Goal: Find specific page/section: Find specific page/section

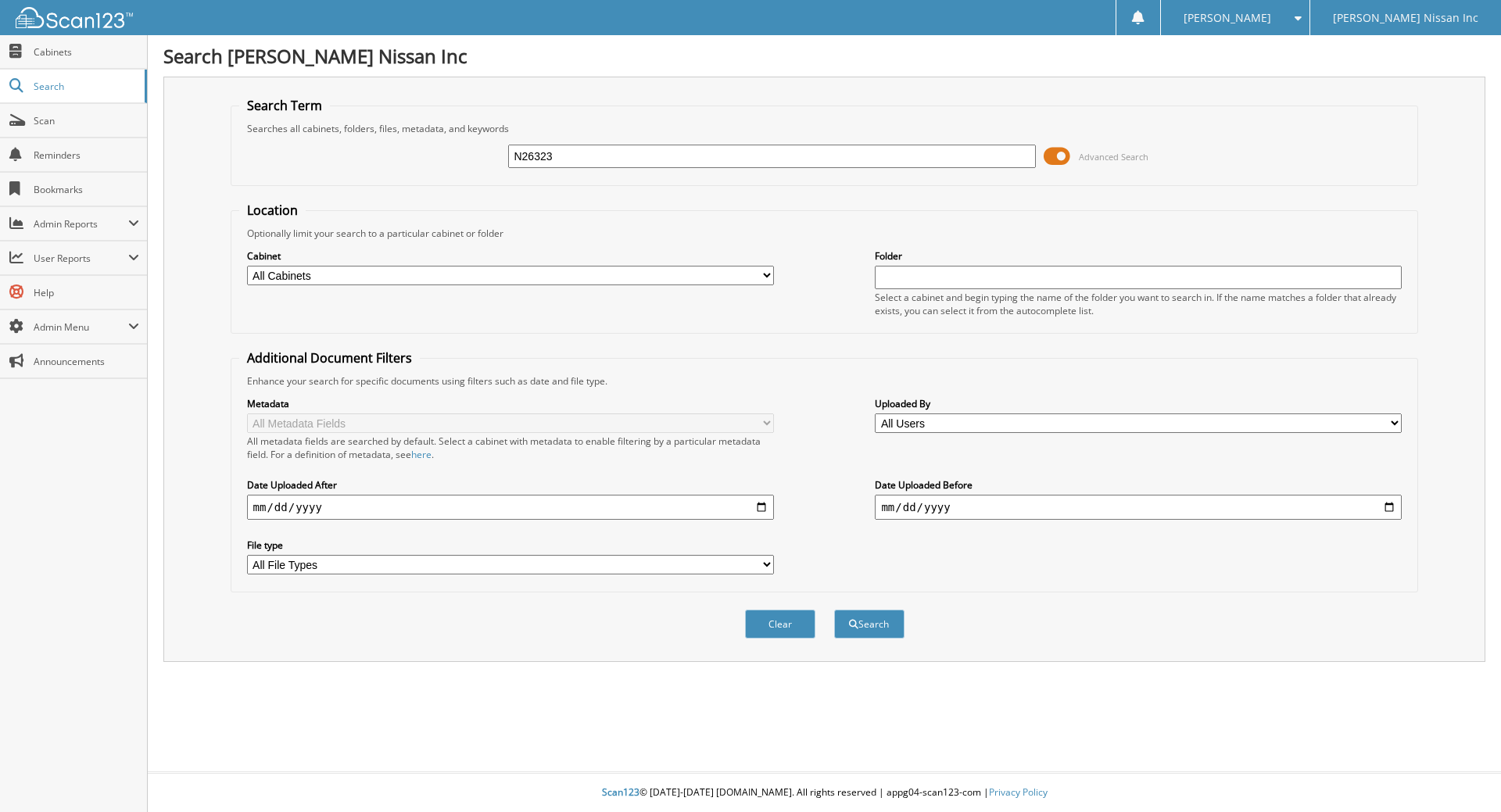
type input "N26323"
click at [834, 610] on button "Search" at bounding box center [869, 624] width 70 height 29
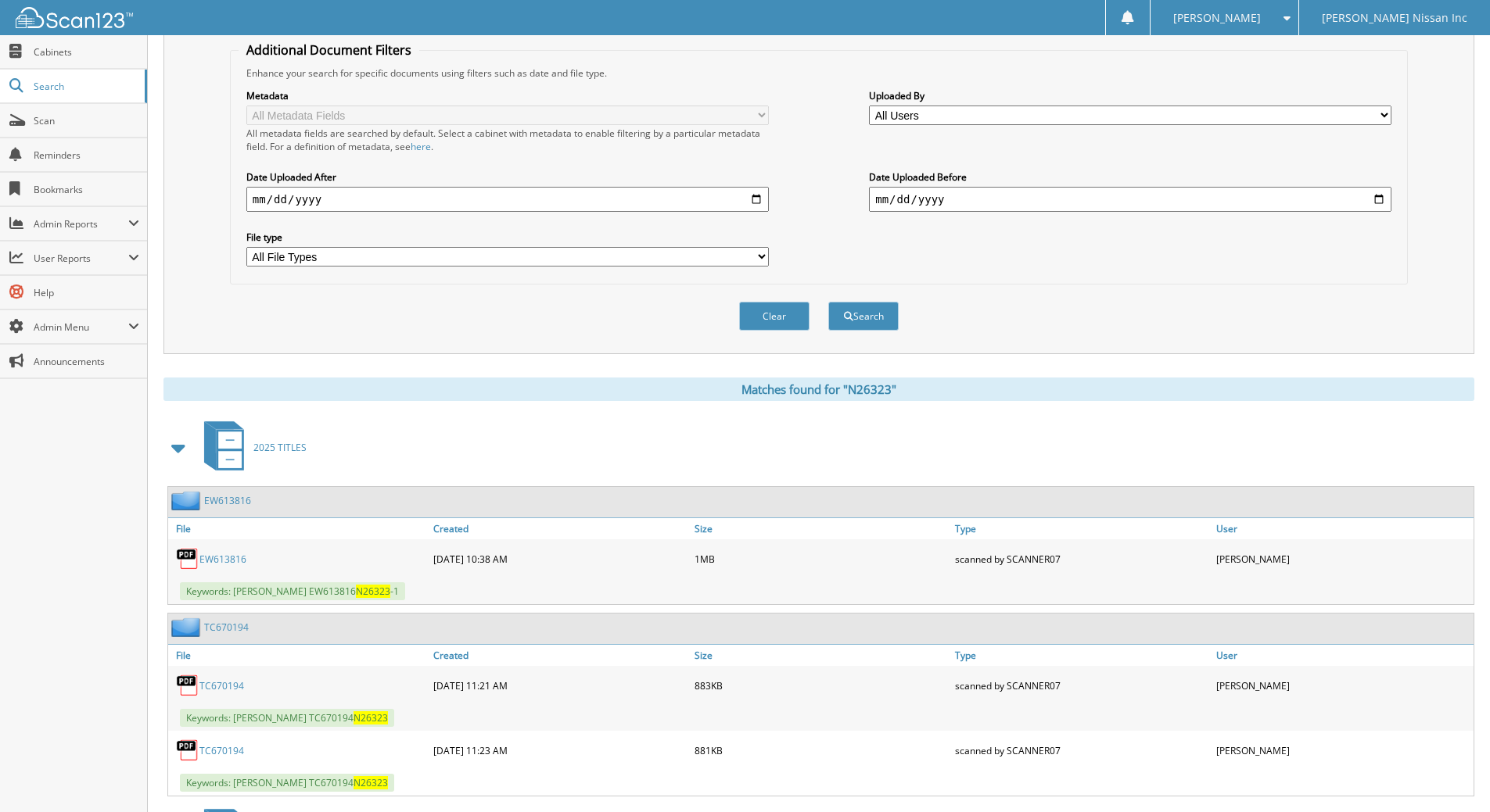
scroll to position [391, 0]
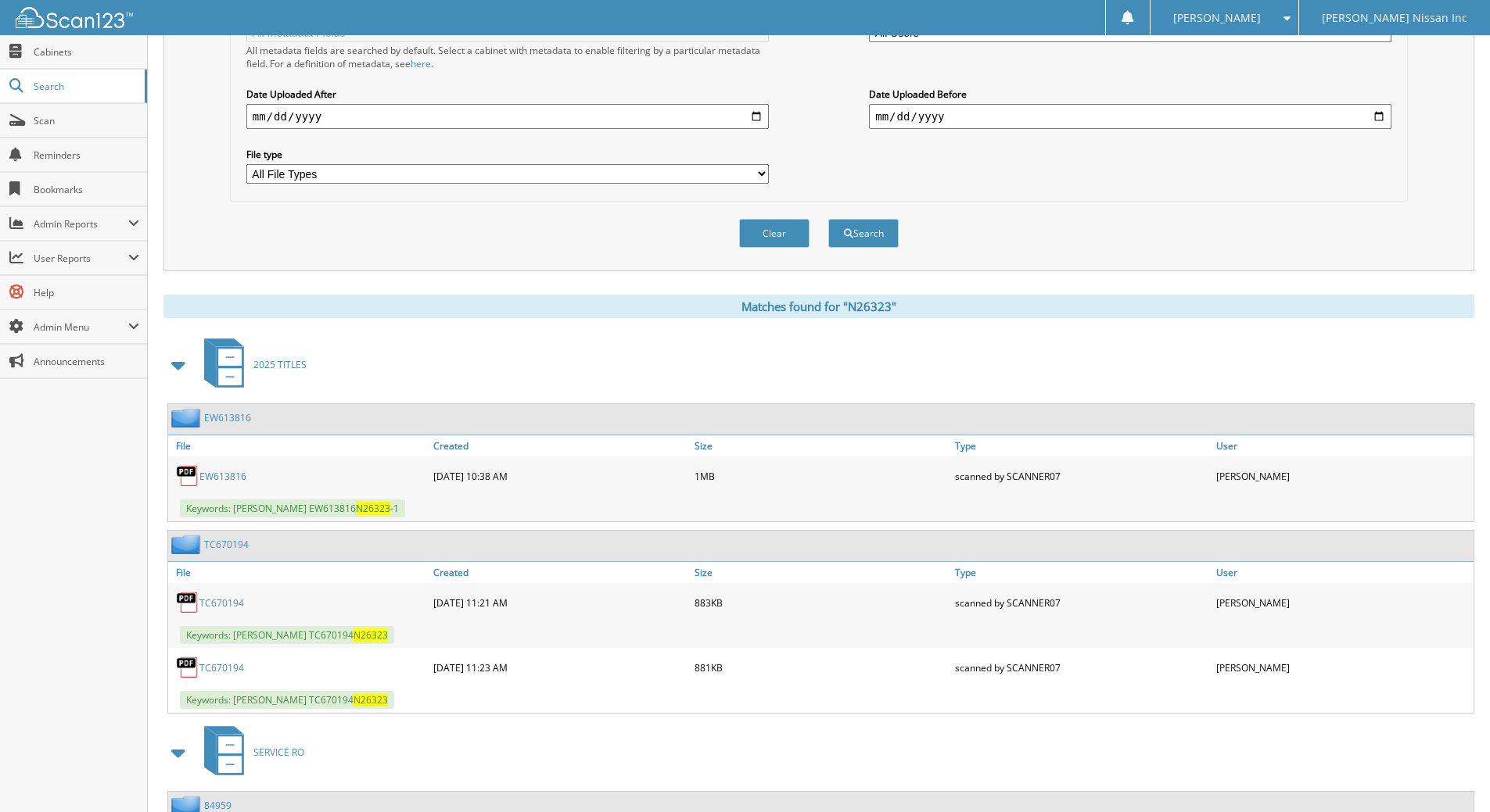
click at [220, 606] on link "TC670194" at bounding box center [222, 603] width 45 height 13
click at [224, 598] on link "TC670194" at bounding box center [222, 603] width 45 height 13
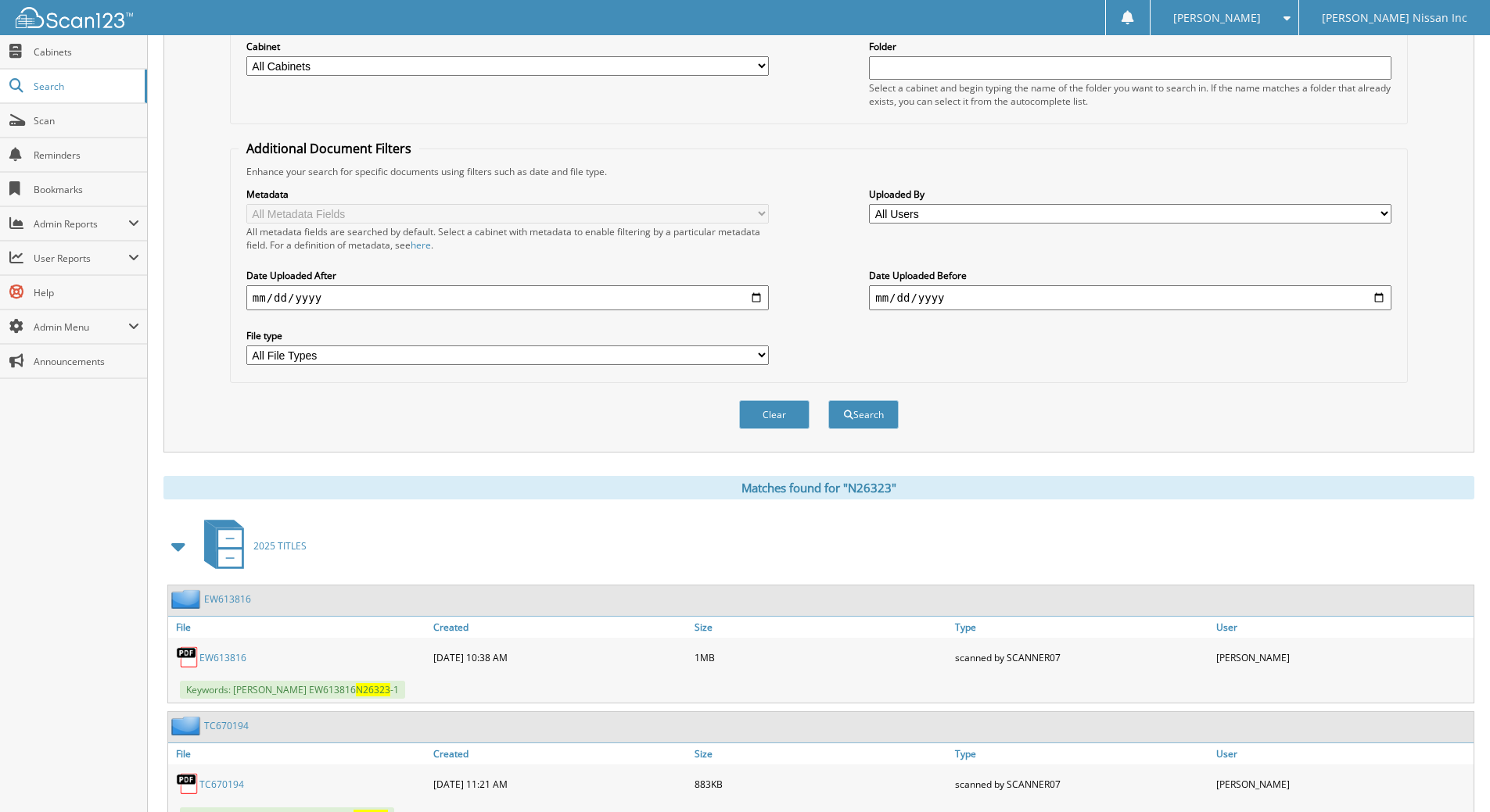
scroll to position [0, 0]
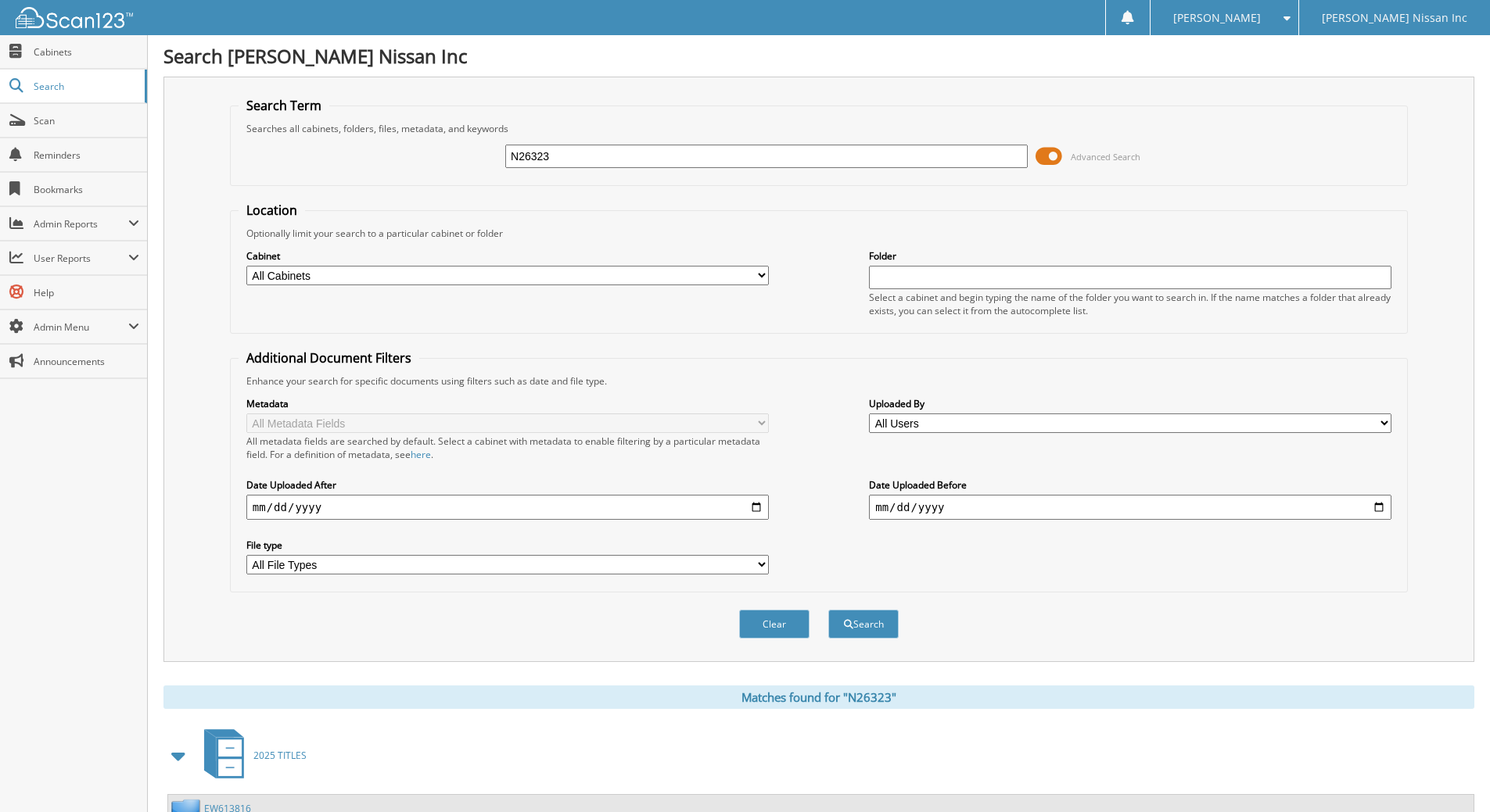
drag, startPoint x: 556, startPoint y: 159, endPoint x: 300, endPoint y: 162, distance: 256.0
click at [300, 162] on div "N26323 Advanced Search" at bounding box center [819, 156] width 1161 height 42
type input "N26324"
click at [828, 610] on button "Search" at bounding box center [863, 624] width 70 height 29
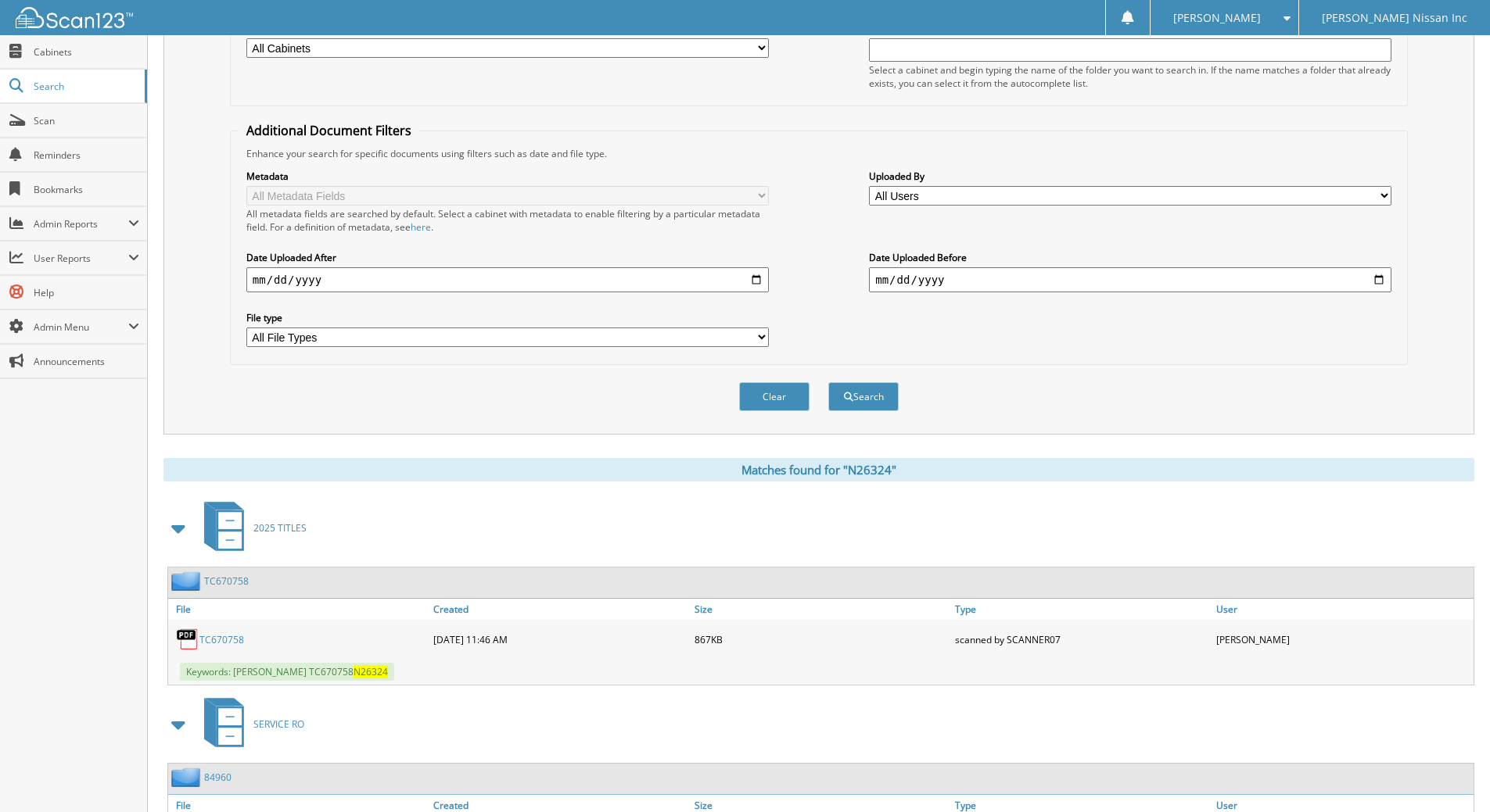
scroll to position [234, 0]
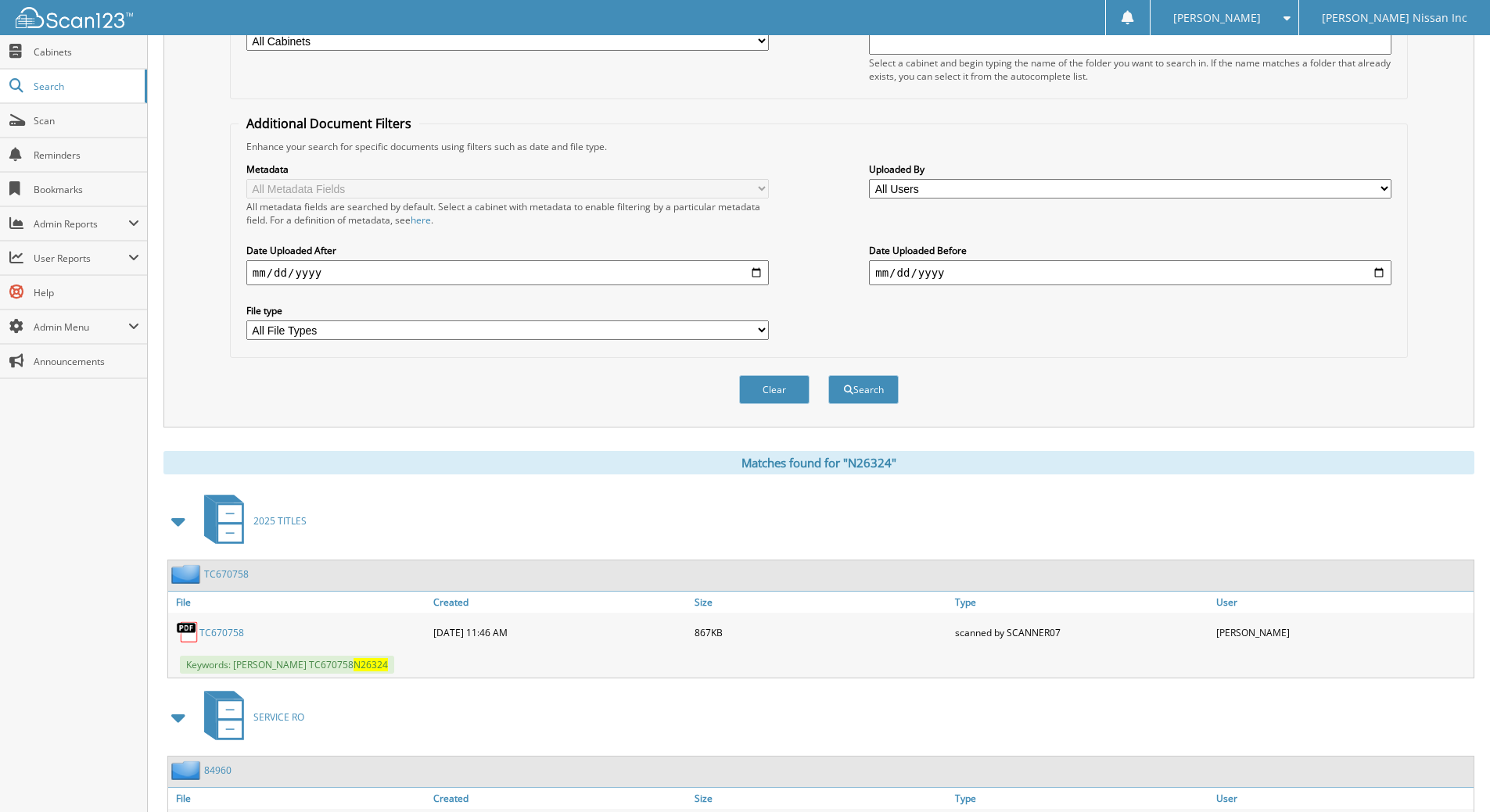
click at [225, 621] on div "TC670758" at bounding box center [299, 632] width 261 height 31
click at [226, 634] on link "TC670758" at bounding box center [222, 633] width 45 height 13
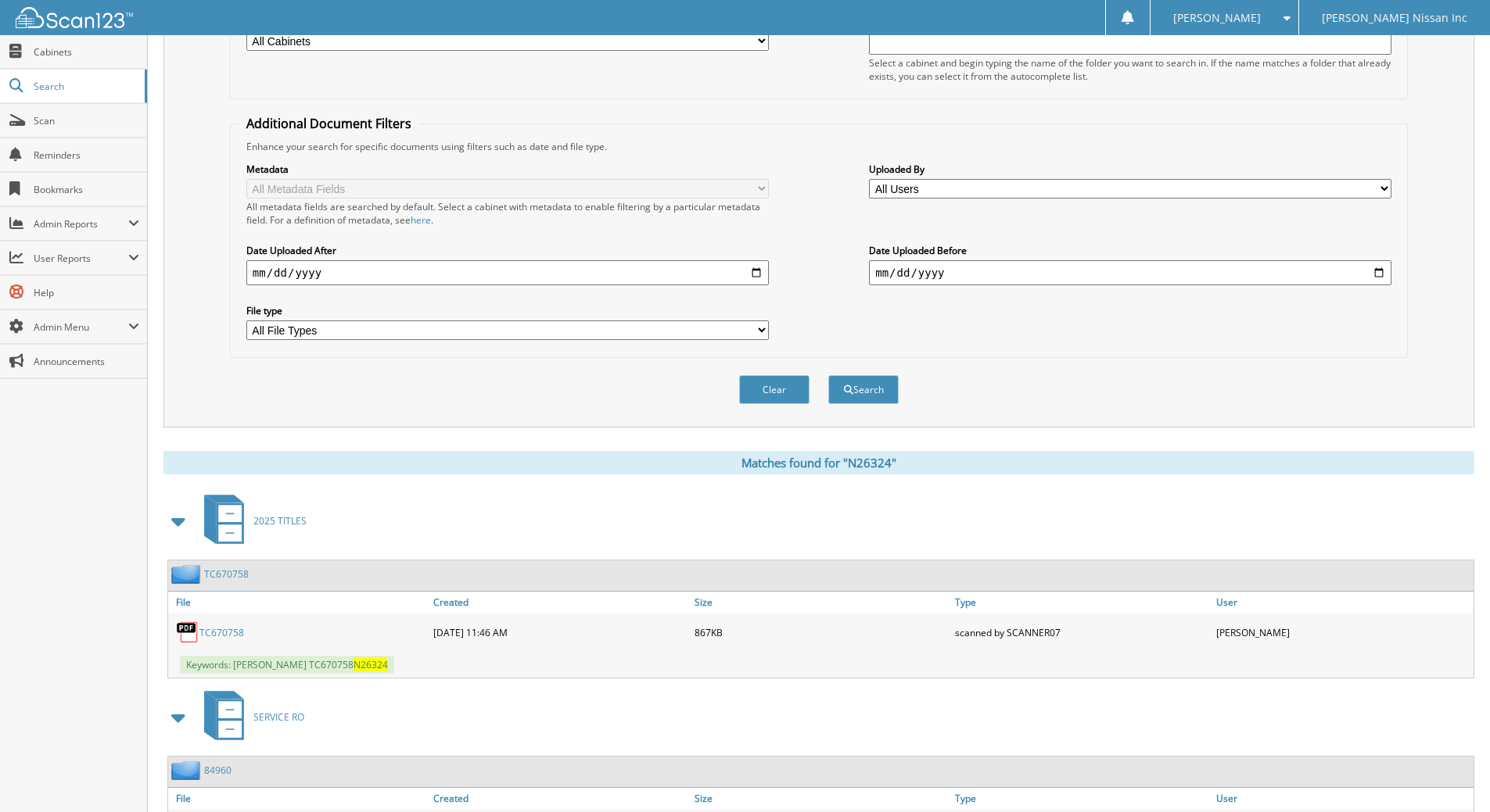
click at [226, 634] on link "TC670758" at bounding box center [222, 633] width 45 height 13
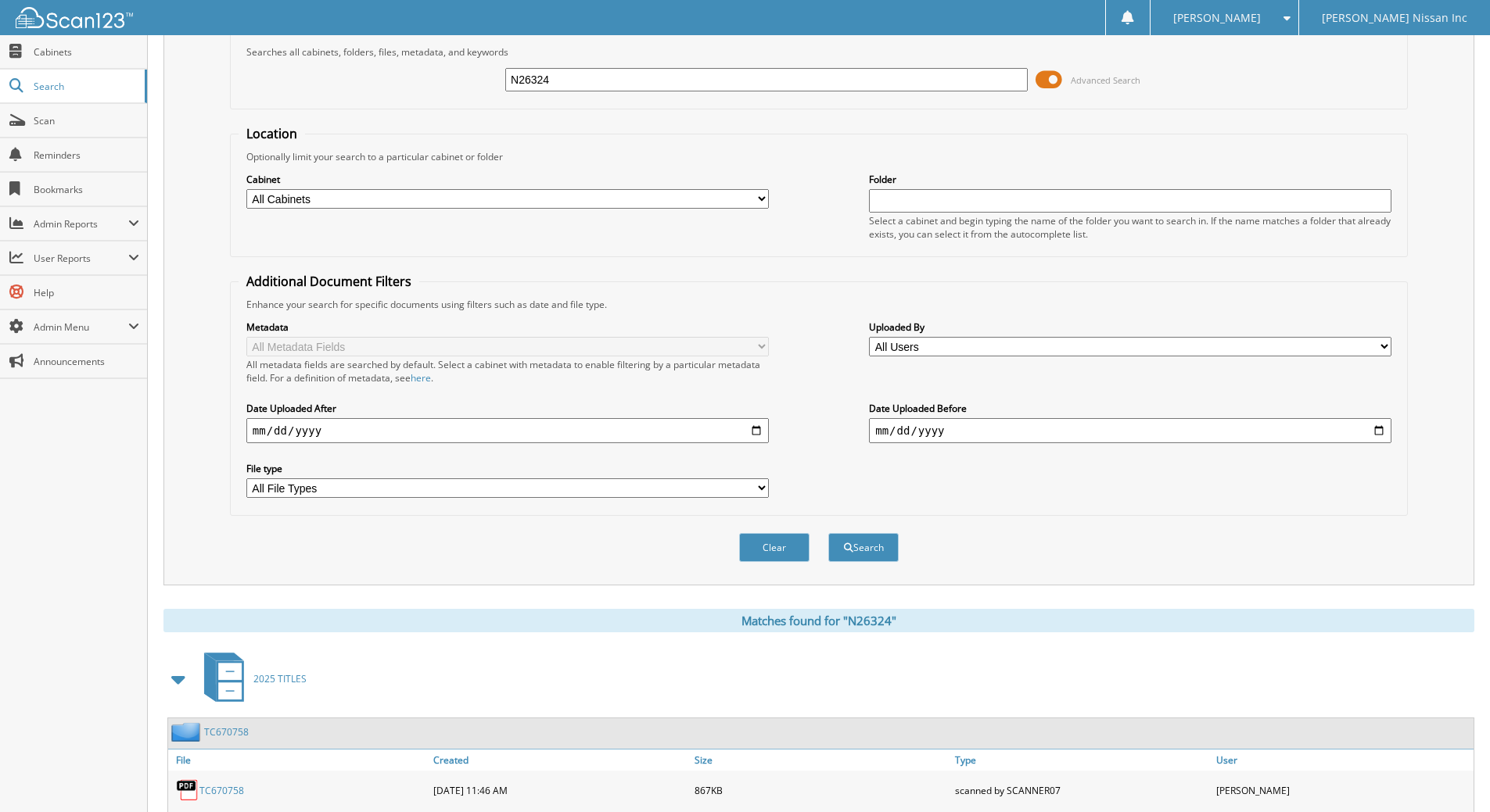
scroll to position [0, 0]
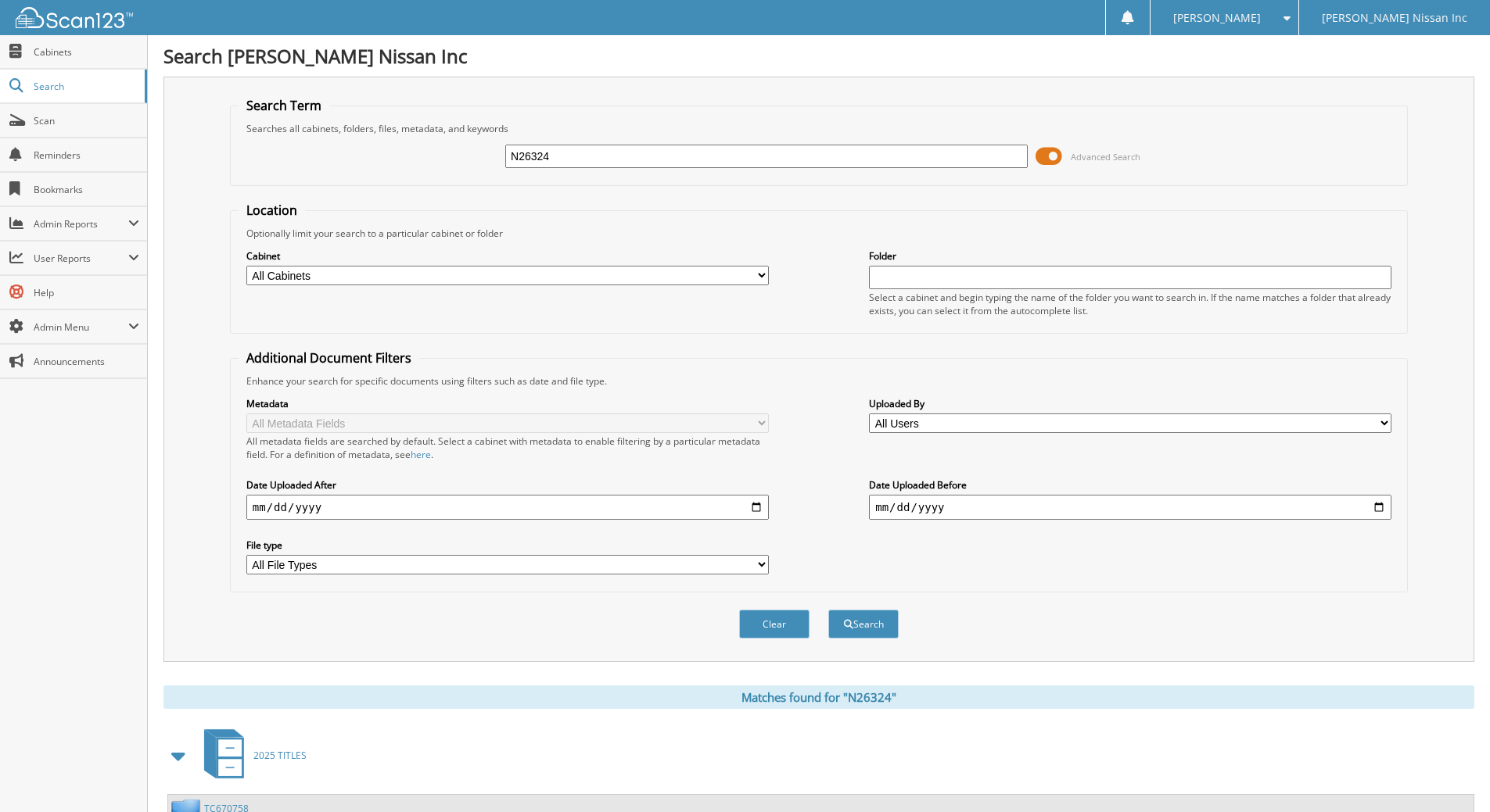
click at [608, 150] on input "N26324" at bounding box center [767, 156] width 523 height 23
type input "N26325"
click at [828, 610] on button "Search" at bounding box center [863, 624] width 70 height 29
click at [572, 158] on input "N26325" at bounding box center [767, 156] width 523 height 23
type input "N25325"
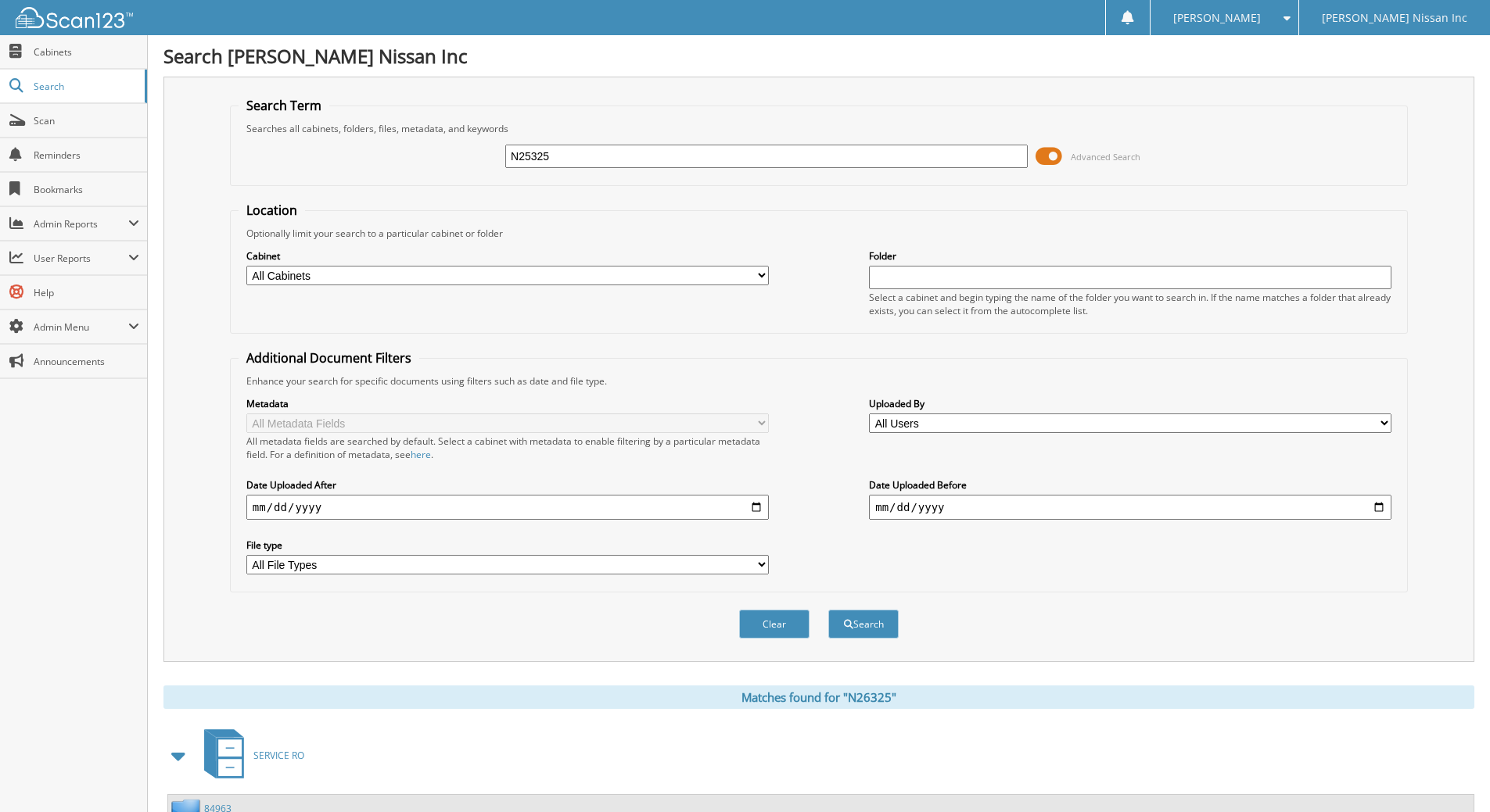
click at [828, 610] on button "Search" at bounding box center [863, 624] width 70 height 29
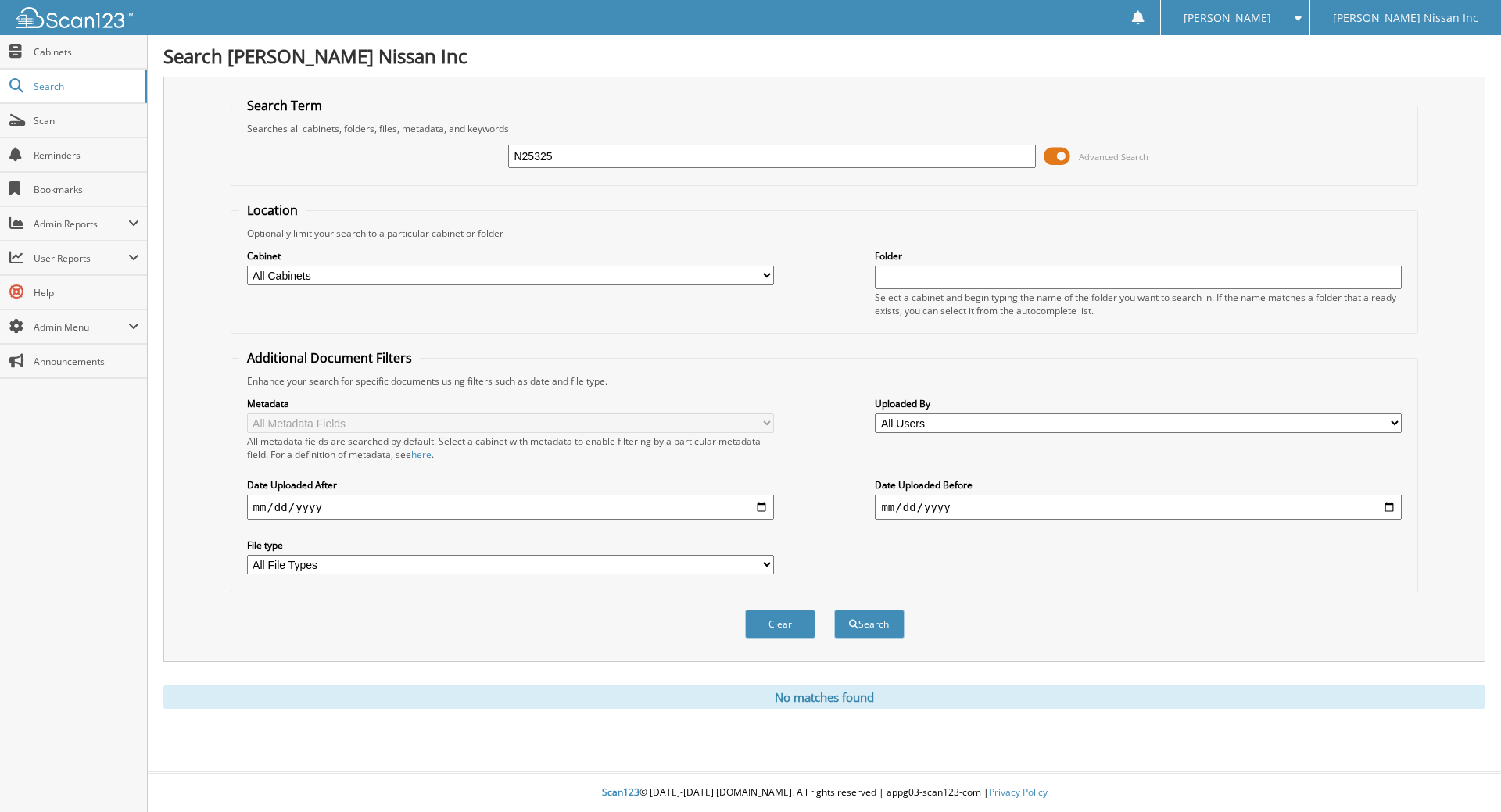
click at [562, 161] on input "N25325" at bounding box center [771, 156] width 527 height 23
type input "N25326"
click at [834, 610] on button "Search" at bounding box center [869, 624] width 70 height 29
click at [536, 157] on input "N25326" at bounding box center [771, 156] width 527 height 23
type input "N26326"
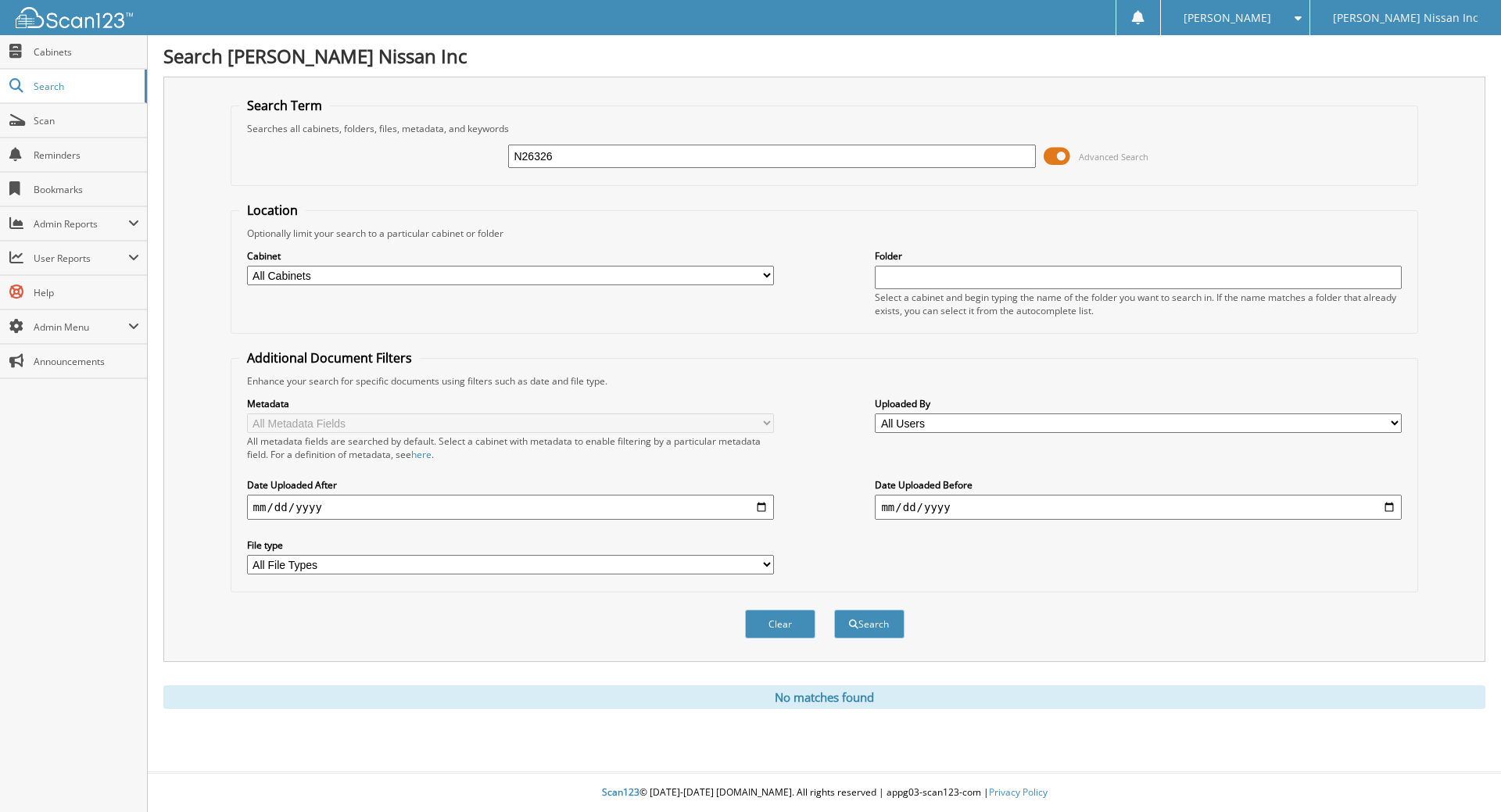
click at [834, 610] on button "Search" at bounding box center [869, 624] width 70 height 29
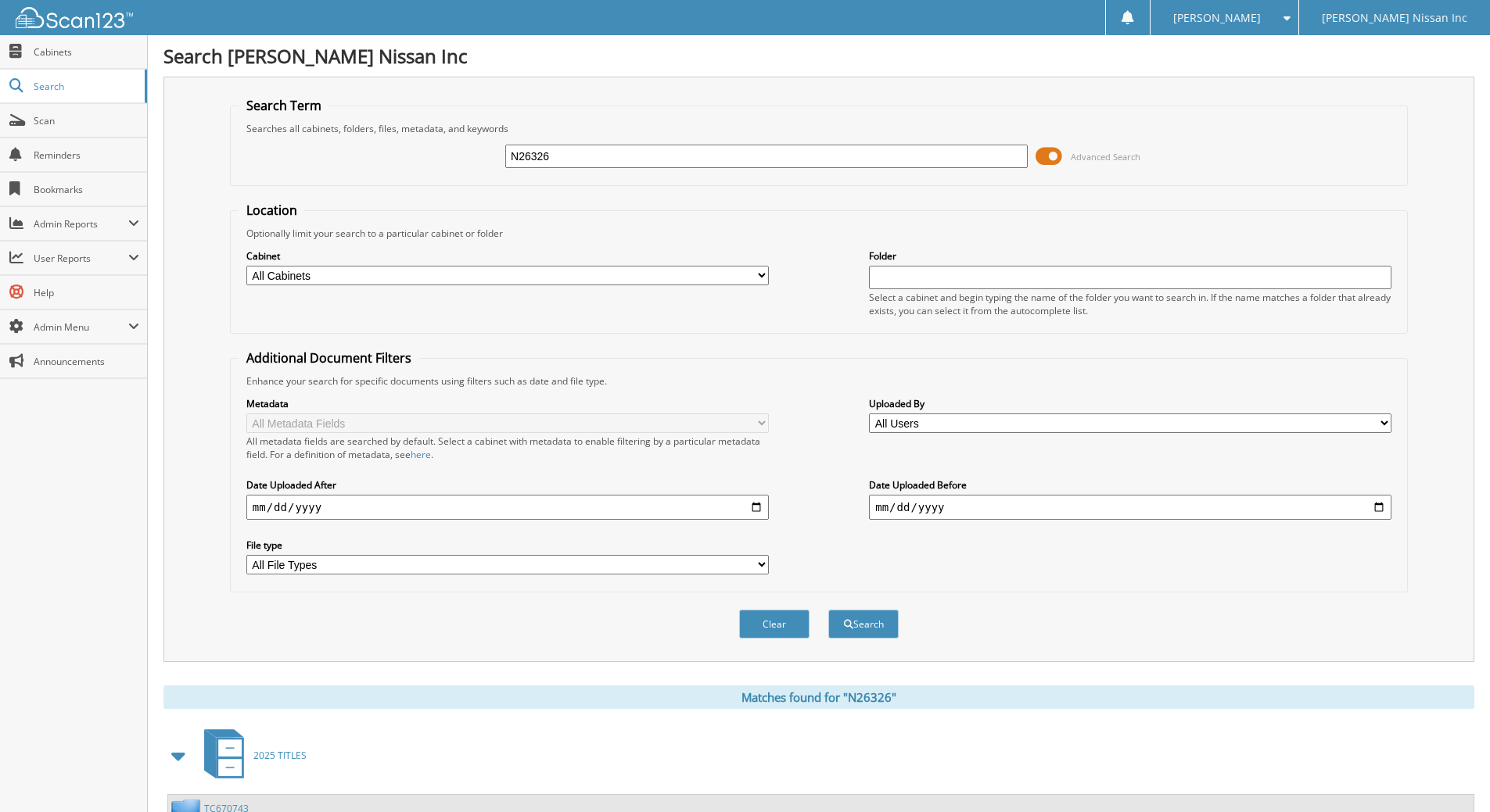
scroll to position [313, 0]
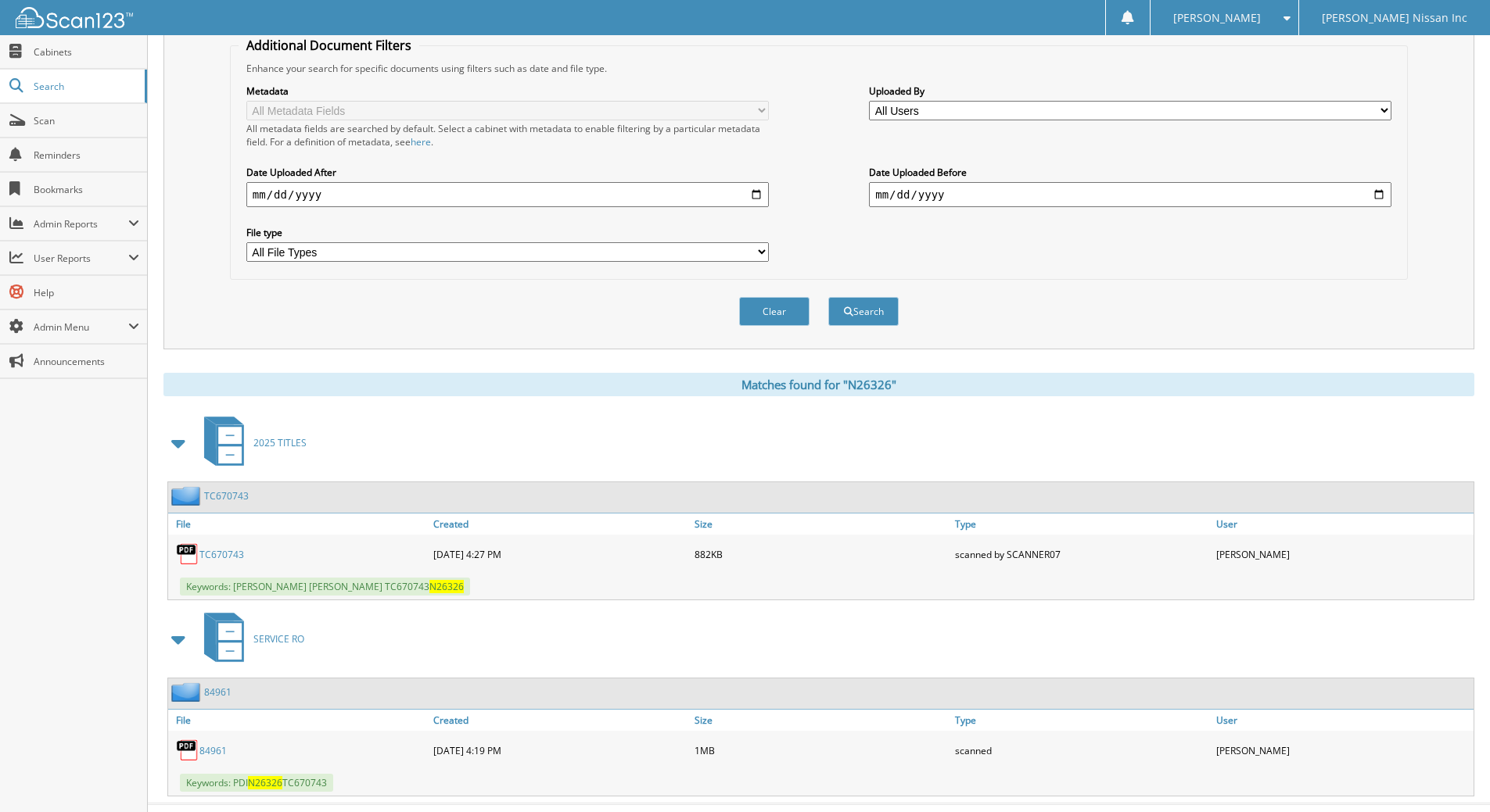
click at [219, 557] on link "TC670743" at bounding box center [222, 554] width 45 height 13
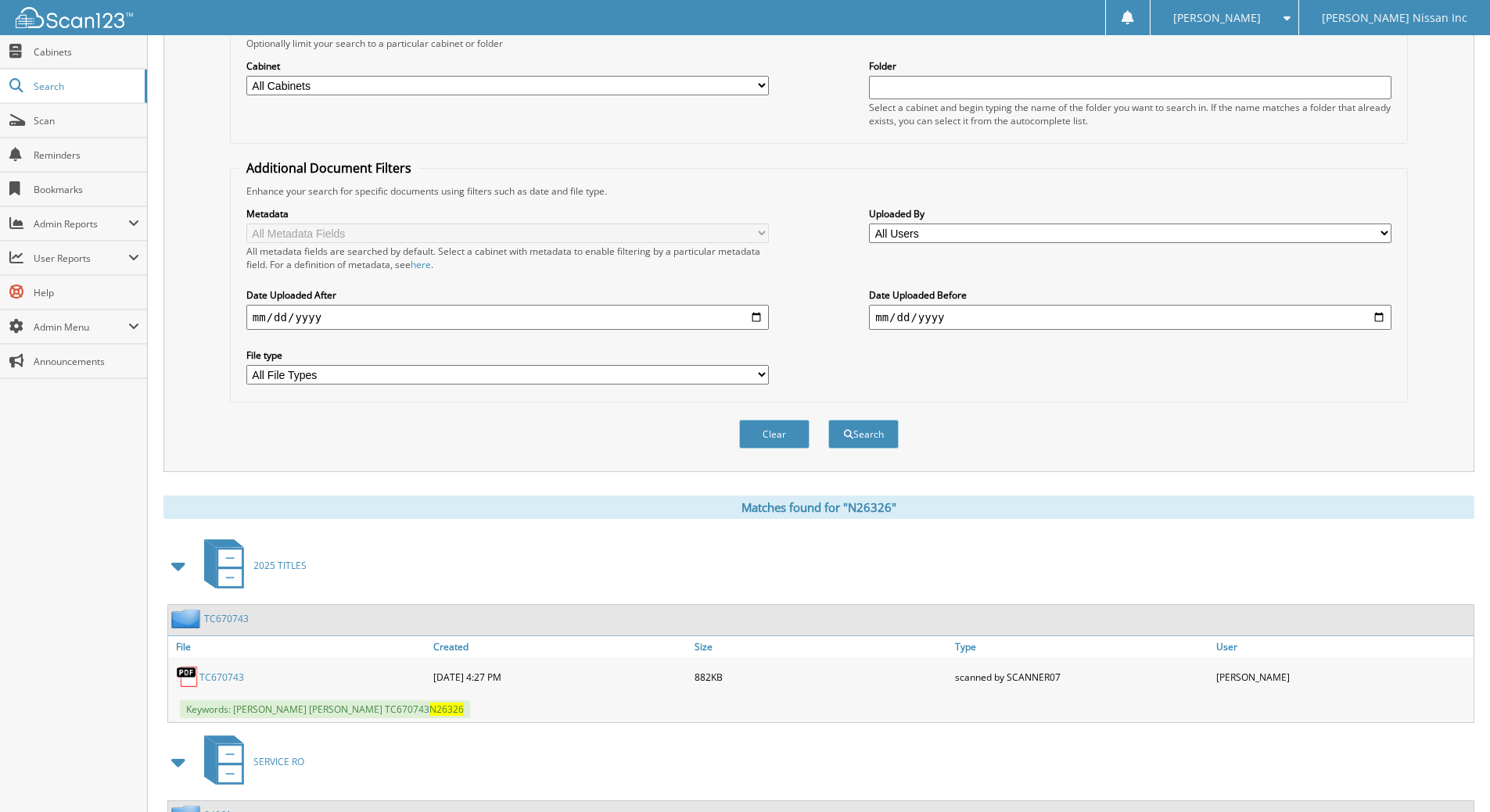
scroll to position [0, 0]
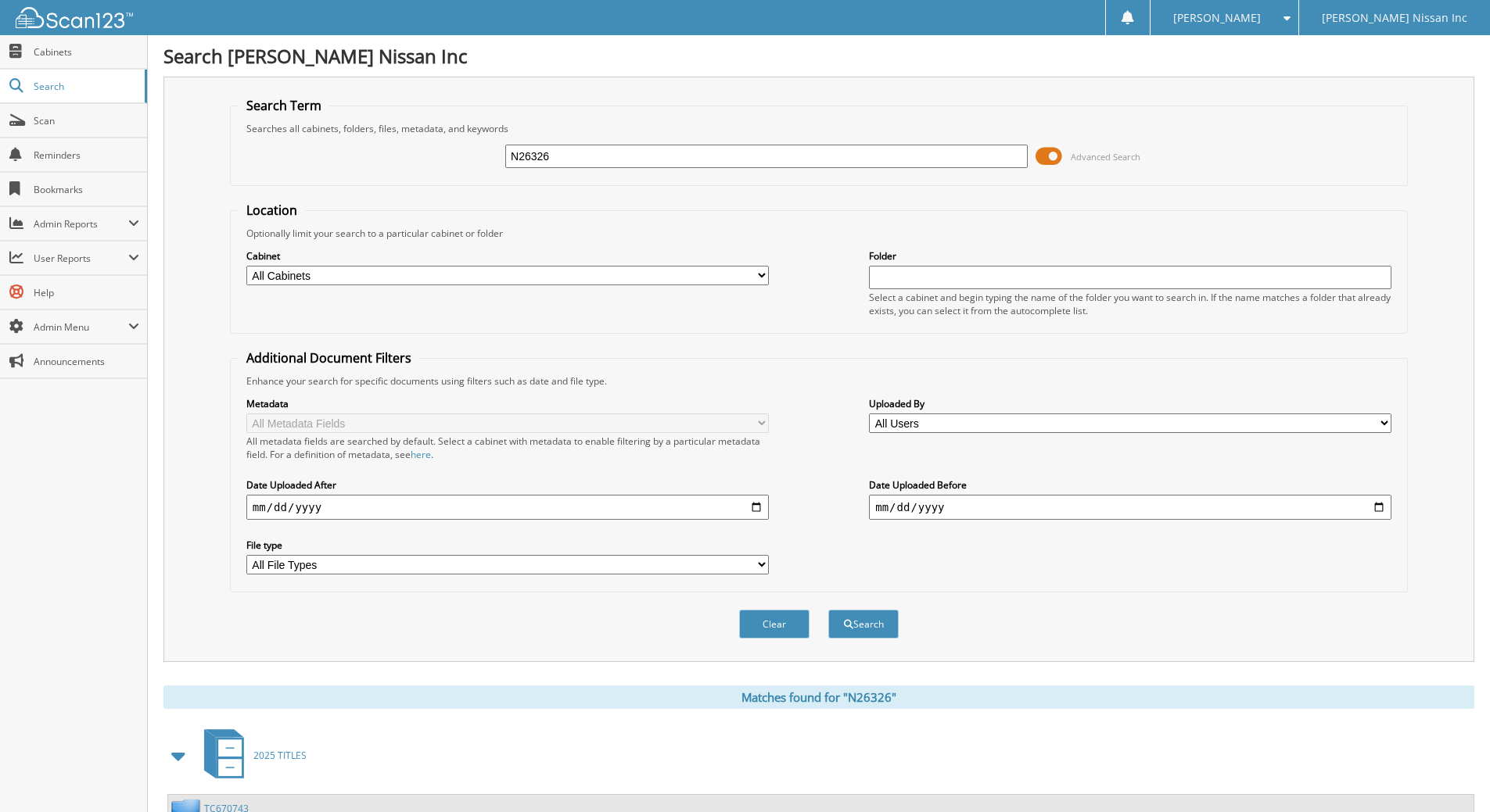
click at [564, 144] on div "N26326" at bounding box center [767, 157] width 523 height 27
click at [564, 150] on input "N26326" at bounding box center [767, 156] width 523 height 23
type input "N26327"
click at [828, 610] on button "Search" at bounding box center [863, 624] width 70 height 29
click at [560, 149] on input "N26327" at bounding box center [767, 156] width 523 height 23
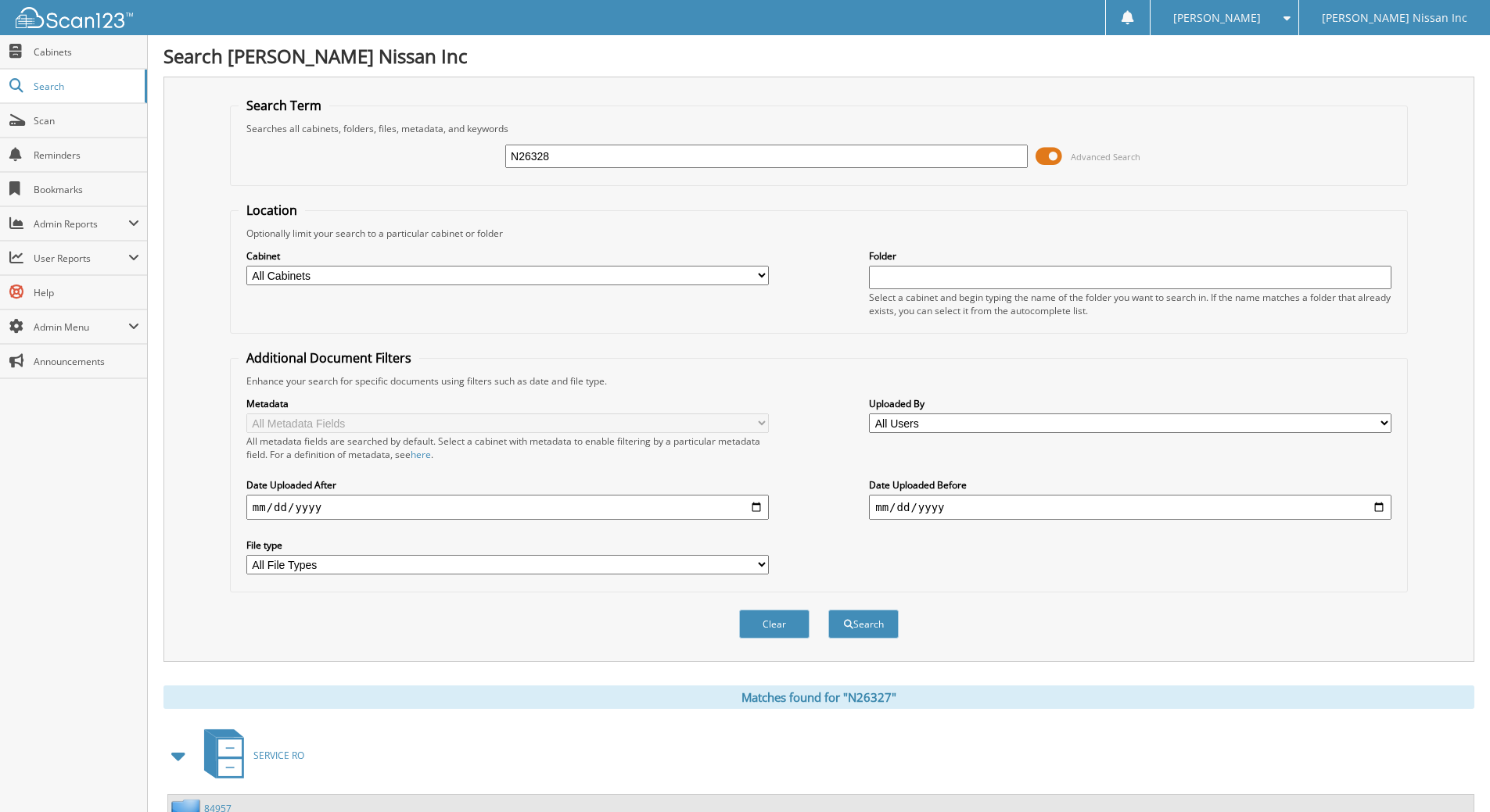
type input "N26328"
click at [828, 610] on button "Search" at bounding box center [863, 624] width 70 height 29
click at [575, 152] on input "N26328" at bounding box center [767, 156] width 523 height 23
type input "N26329"
click at [828, 610] on button "Search" at bounding box center [863, 624] width 70 height 29
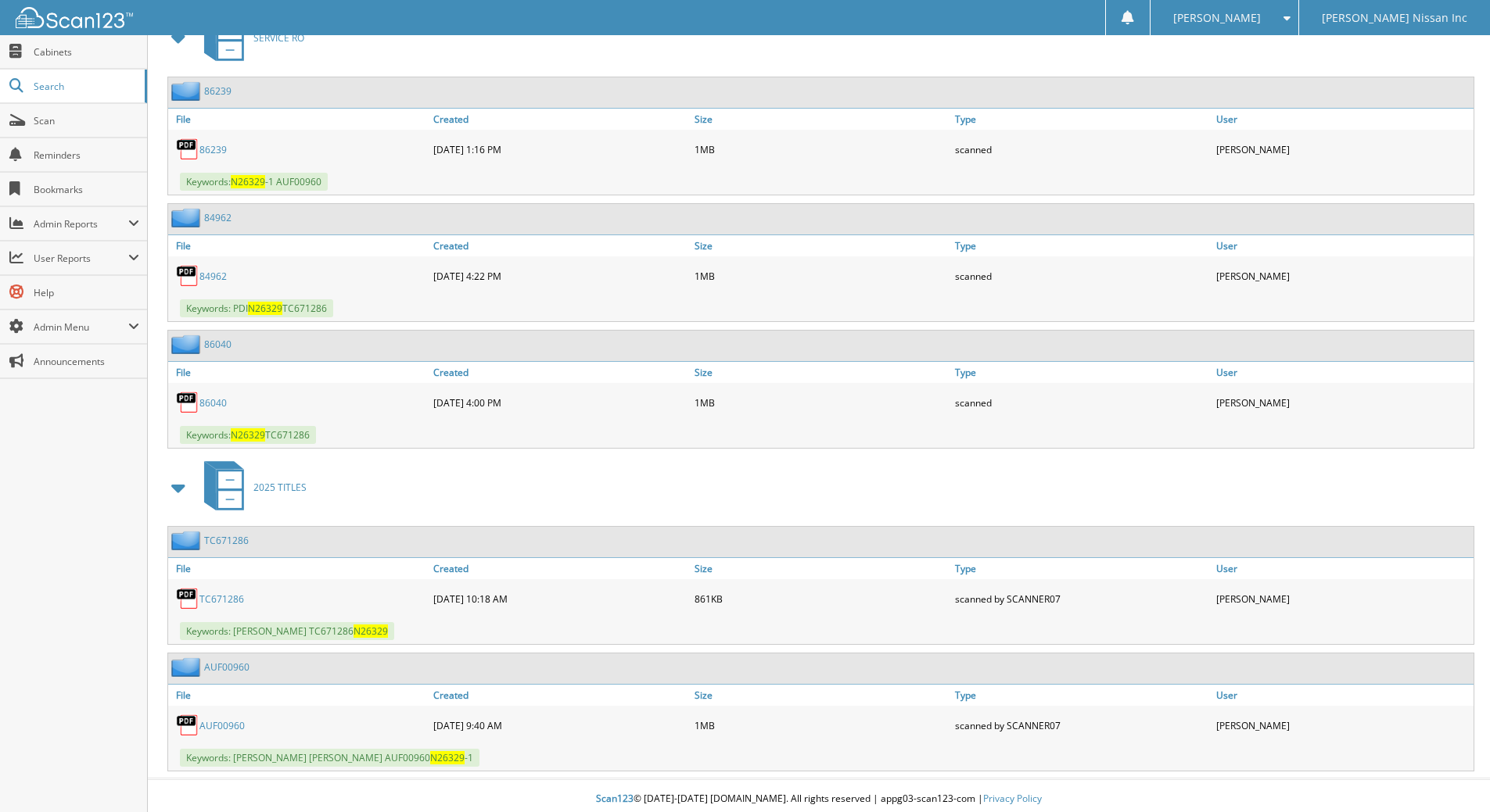
scroll to position [725, 0]
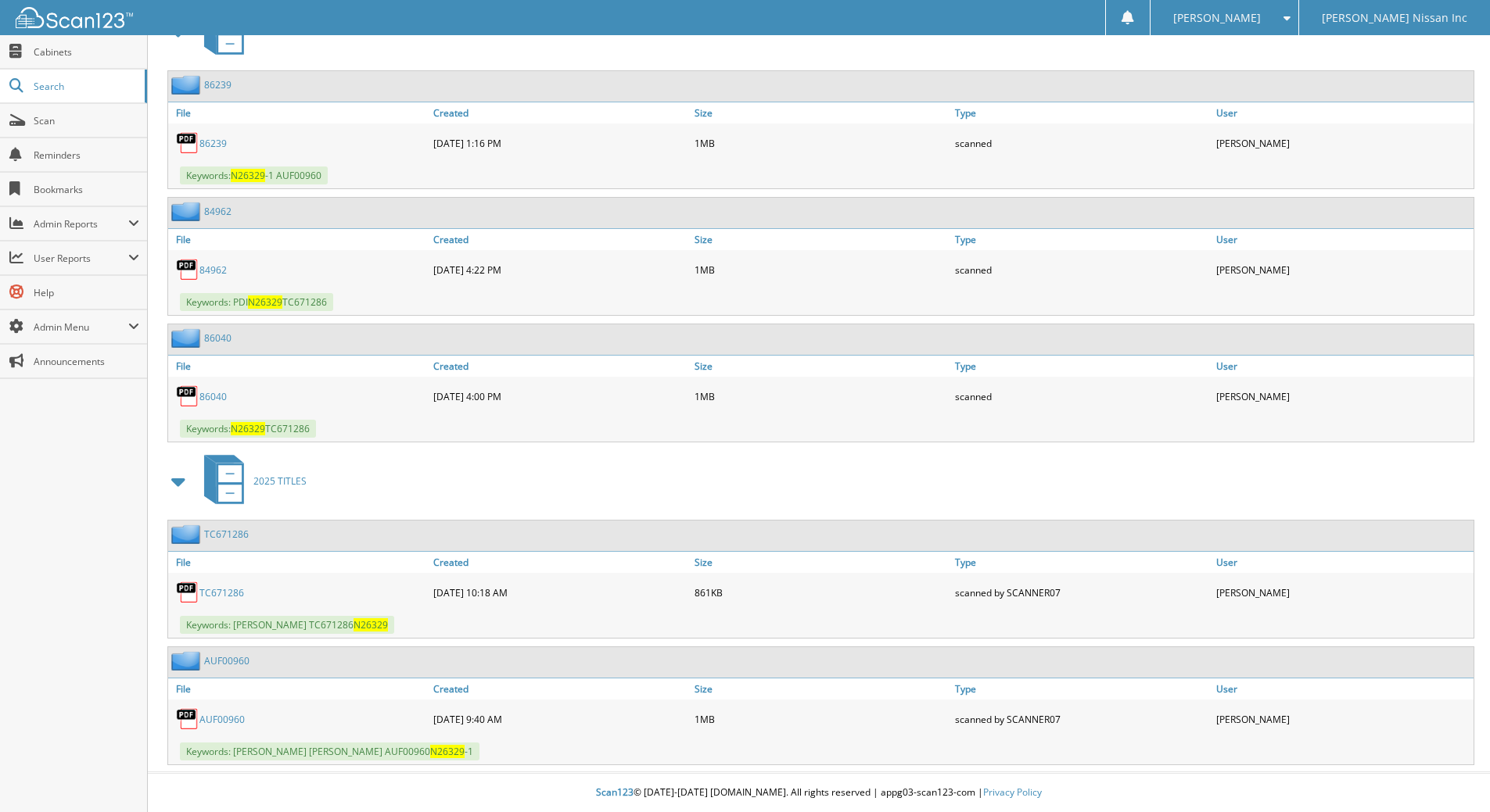
click at [219, 592] on link "TC671286" at bounding box center [222, 593] width 45 height 13
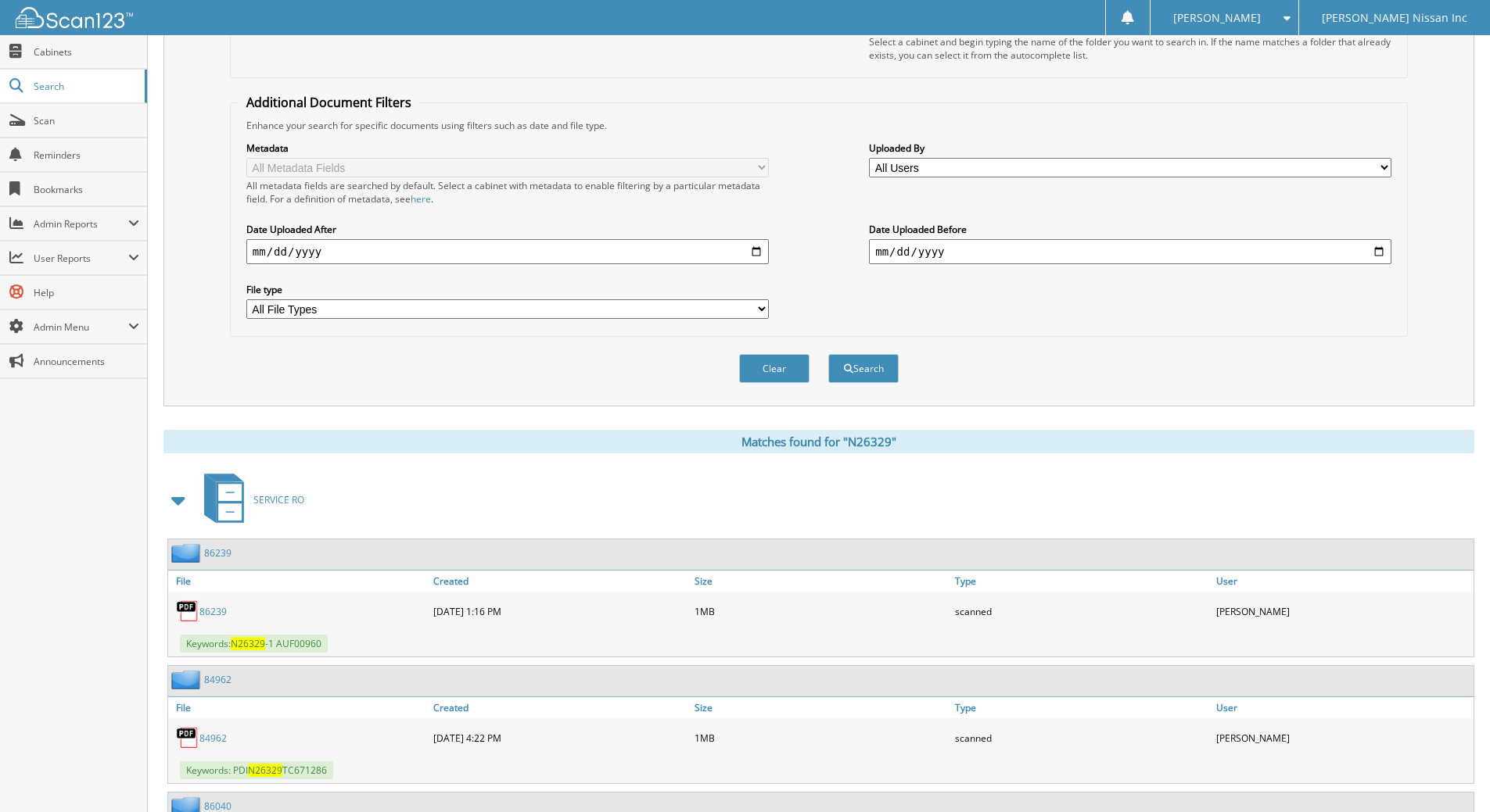
scroll to position [0, 0]
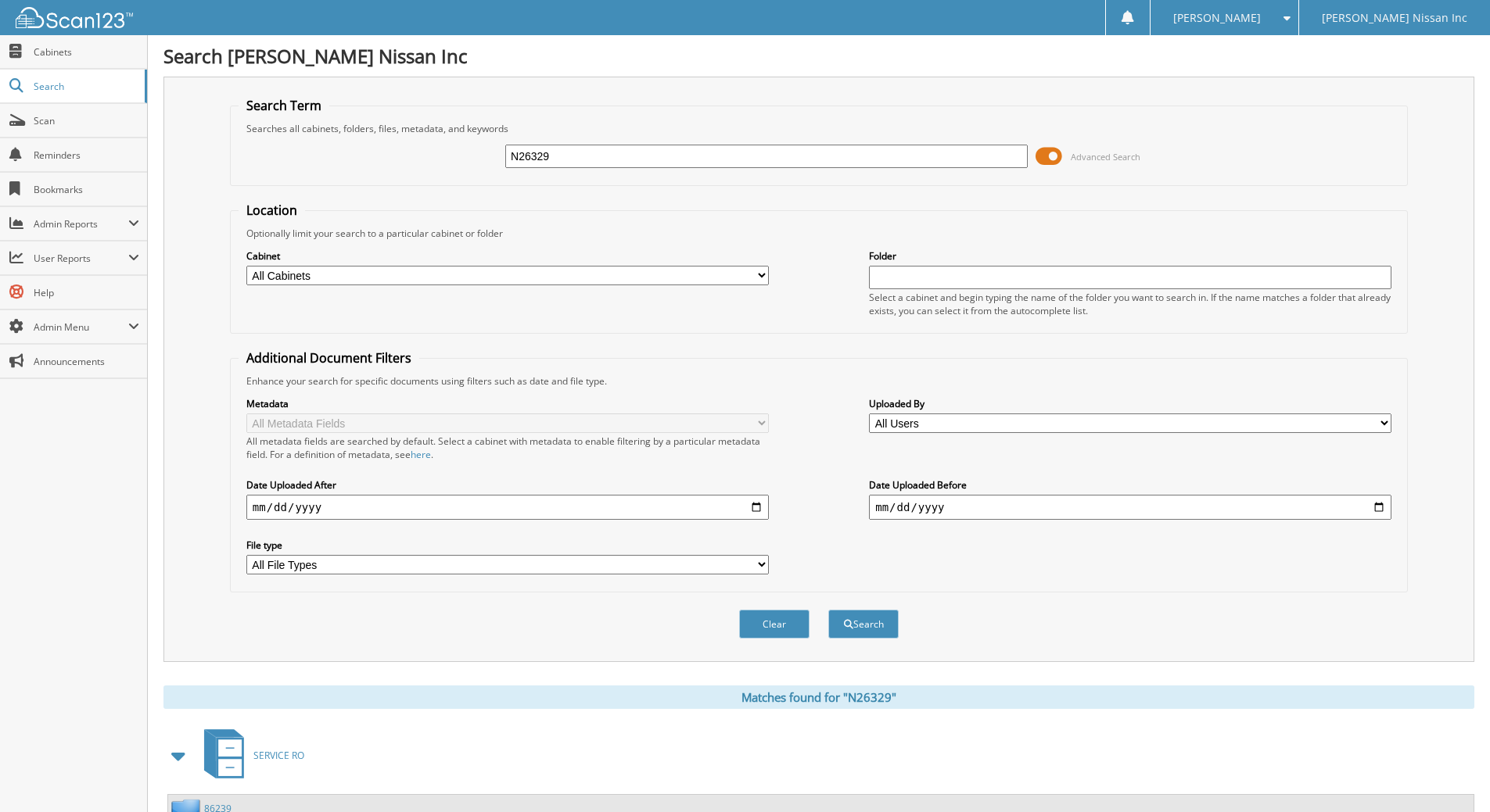
click at [556, 161] on input "N26329" at bounding box center [767, 156] width 523 height 23
type input "N26330"
click at [828, 610] on button "Search" at bounding box center [863, 624] width 70 height 29
